Goal: Task Accomplishment & Management: Use online tool/utility

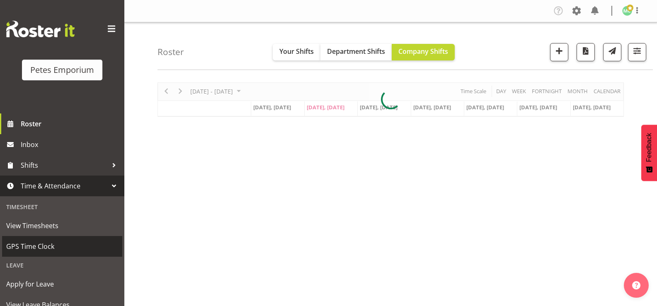
click at [70, 252] on span "GPS Time Clock" at bounding box center [62, 246] width 112 height 12
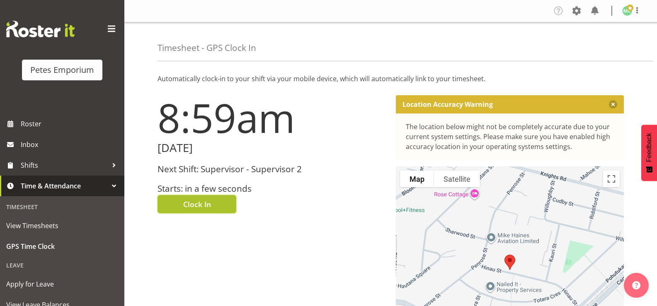
click at [208, 207] on span "Clock In" at bounding box center [197, 204] width 28 height 11
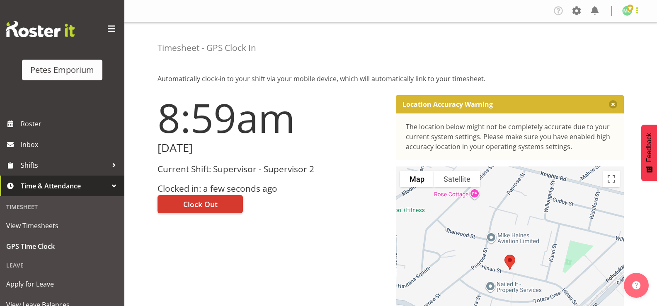
click at [635, 13] on span at bounding box center [637, 10] width 10 height 10
click at [608, 44] on link "Log Out" at bounding box center [602, 43] width 80 height 15
